Goal: Task Accomplishment & Management: Manage account settings

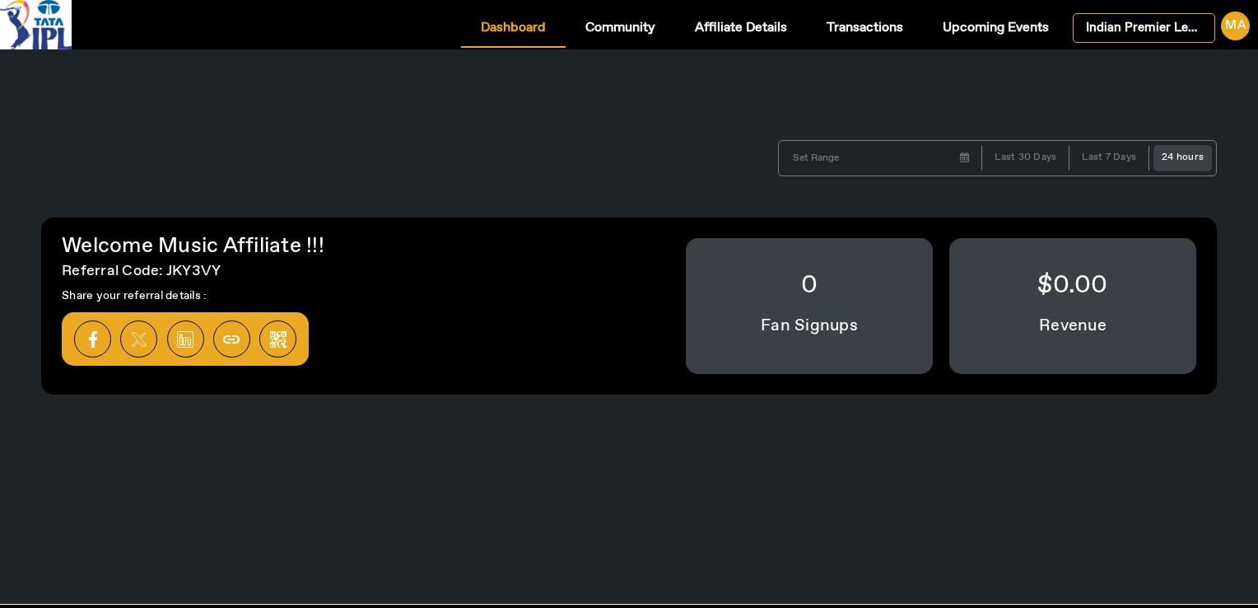
click at [456, 129] on div "[DATE] Su Mo Tu We Th Fr Sa 28 29 30 1 2 3 4 5 6 7 8 9 10 11 12 13 14 15 16 17 …" at bounding box center [628, 158] width 1225 height 86
click at [989, 30] on span "Upcoming Events" at bounding box center [996, 27] width 106 height 13
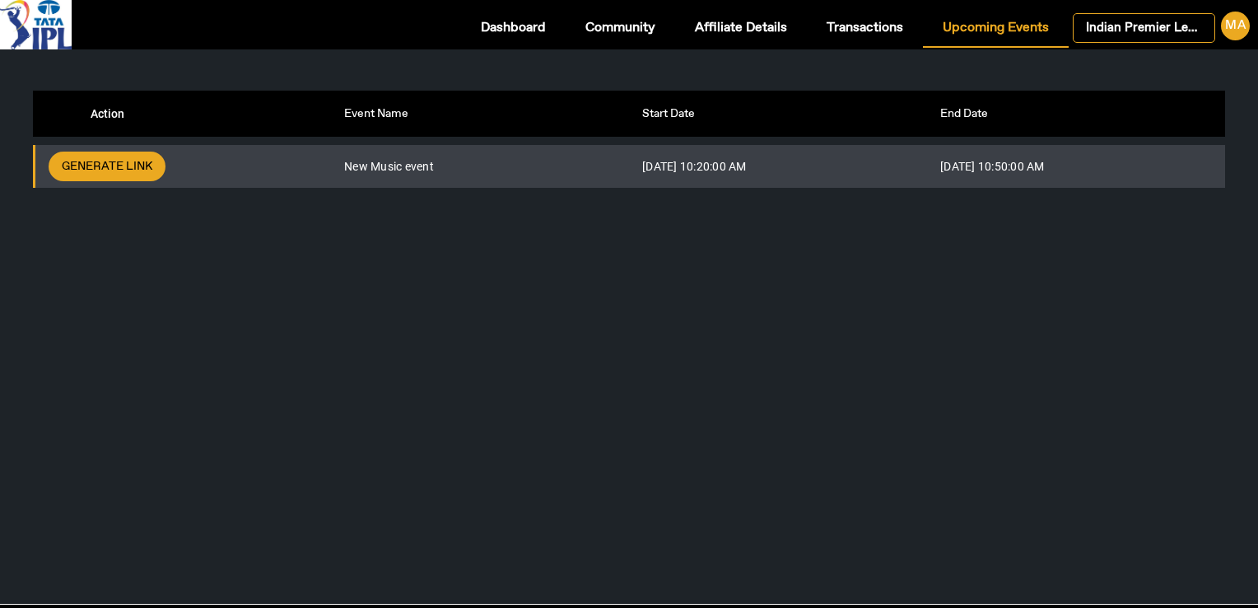
click at [750, 347] on div "Action Event Name Start Date End Date Generate Link New Music event [DATE] 10:2…" at bounding box center [629, 326] width 1258 height 554
click at [596, 334] on div "Action Event Name Start Date End Date Generate Link New Music event [DATE] 10:2…" at bounding box center [629, 326] width 1258 height 554
click at [441, 441] on div "Action Event Name Start Date End Date Generate Link New Music event [DATE] 10:2…" at bounding box center [629, 326] width 1258 height 554
click at [855, 284] on div "Action Event Name Start Date End Date Generate Link New Music event [DATE] 10:2…" at bounding box center [629, 326] width 1258 height 554
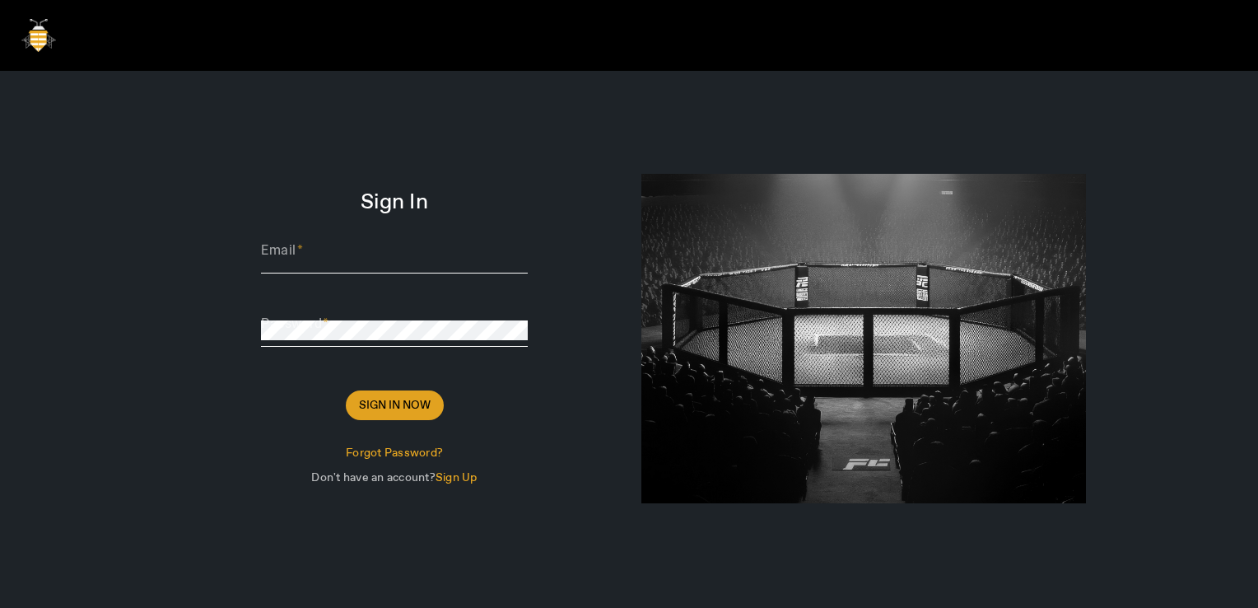
type input "[PERSON_NAME][EMAIL_ADDRESS][DOMAIN_NAME]"
click at [394, 408] on span "Sign In Now" at bounding box center [395, 405] width 72 height 16
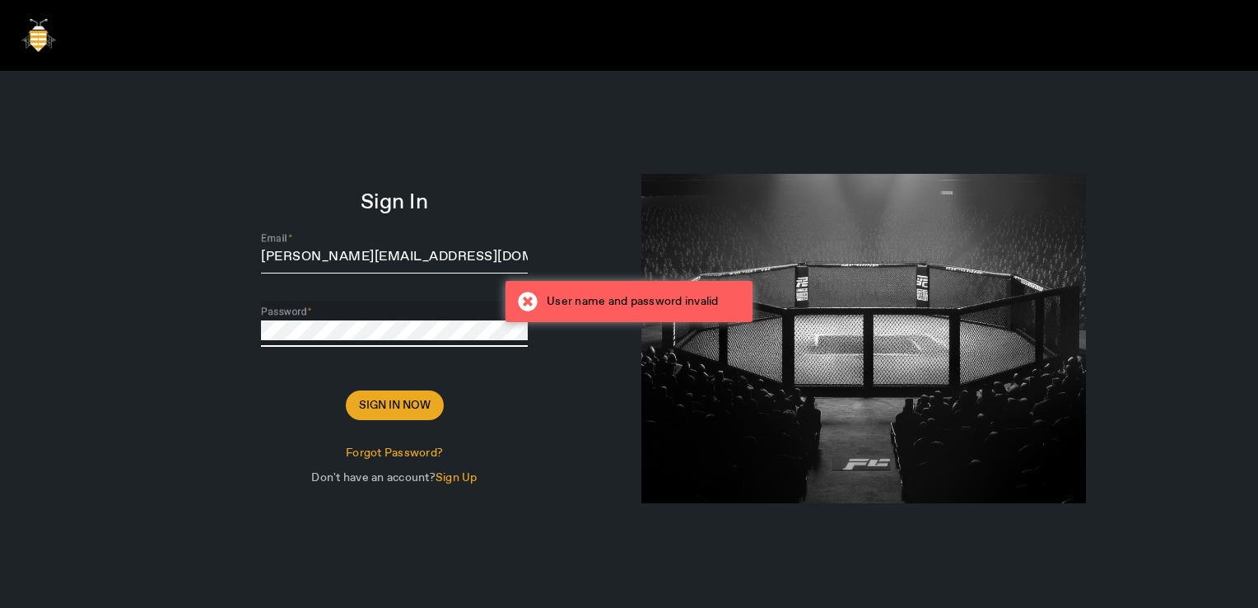
click at [213, 307] on form "Sign In Email [PERSON_NAME][EMAIL_ADDRESS][DOMAIN_NAME] Password Sign In Now Fo…" at bounding box center [394, 342] width 445 height 296
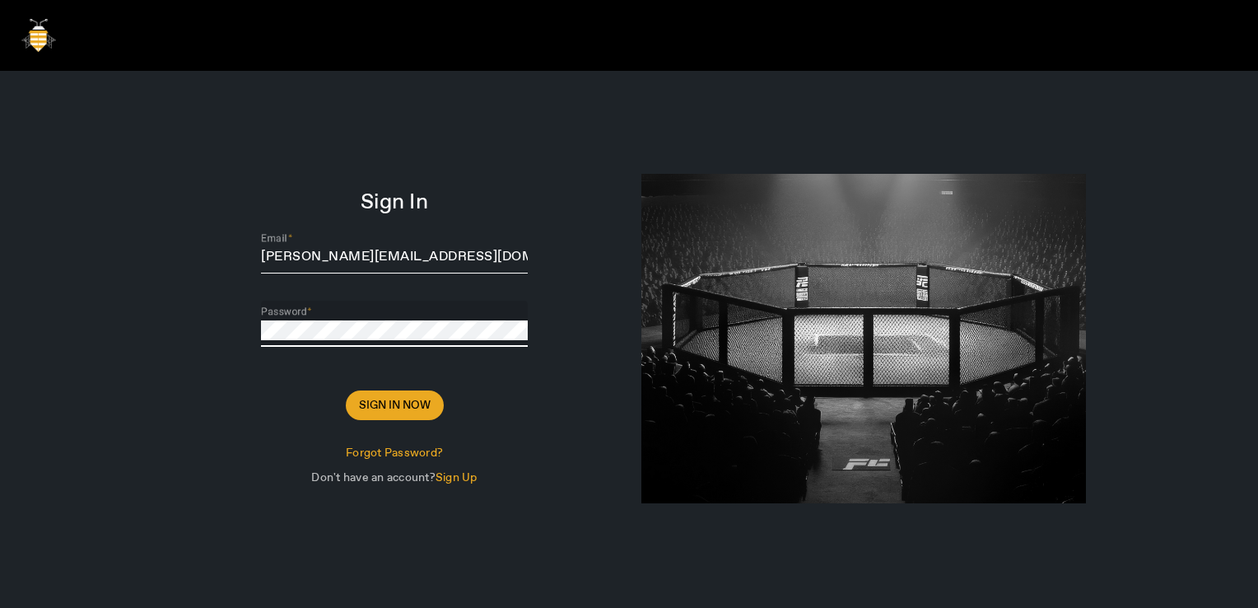
click at [346, 390] on button "Sign In Now" at bounding box center [395, 405] width 98 height 30
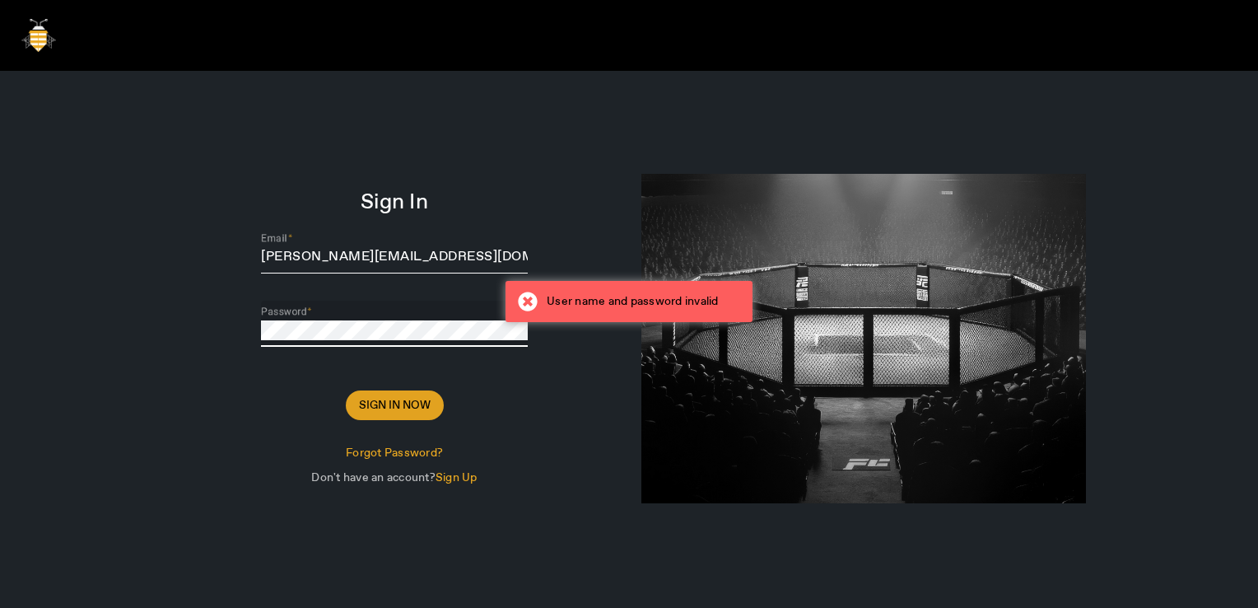
click at [387, 403] on span "Sign In Now" at bounding box center [395, 405] width 72 height 16
click at [212, 319] on form "Sign In Email [PERSON_NAME][EMAIL_ADDRESS][DOMAIN_NAME] Password Sign In Now Fo…" at bounding box center [394, 342] width 445 height 296
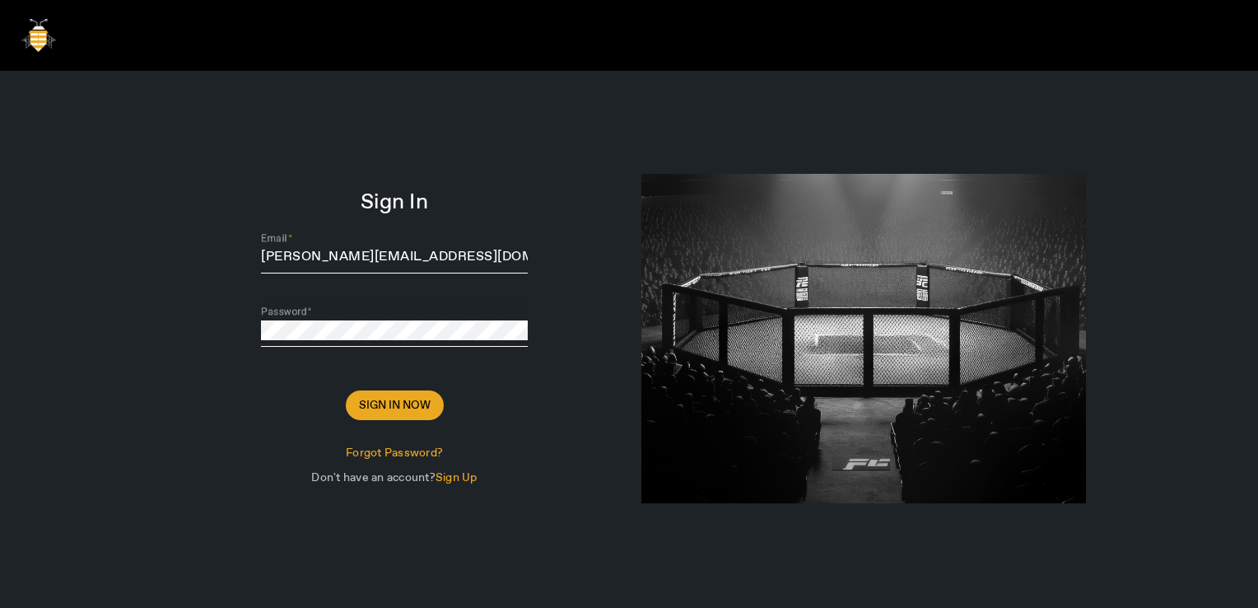
click at [434, 360] on div at bounding box center [394, 356] width 267 height 19
click at [397, 399] on span "Sign In Now" at bounding box center [395, 405] width 72 height 16
click at [186, 310] on form "Sign In Email [PERSON_NAME][EMAIL_ADDRESS][DOMAIN_NAME] Password Sign In Now Fo…" at bounding box center [394, 342] width 445 height 296
click at [374, 405] on span "Sign In Now" at bounding box center [395, 405] width 72 height 16
